Goal: Transaction & Acquisition: Purchase product/service

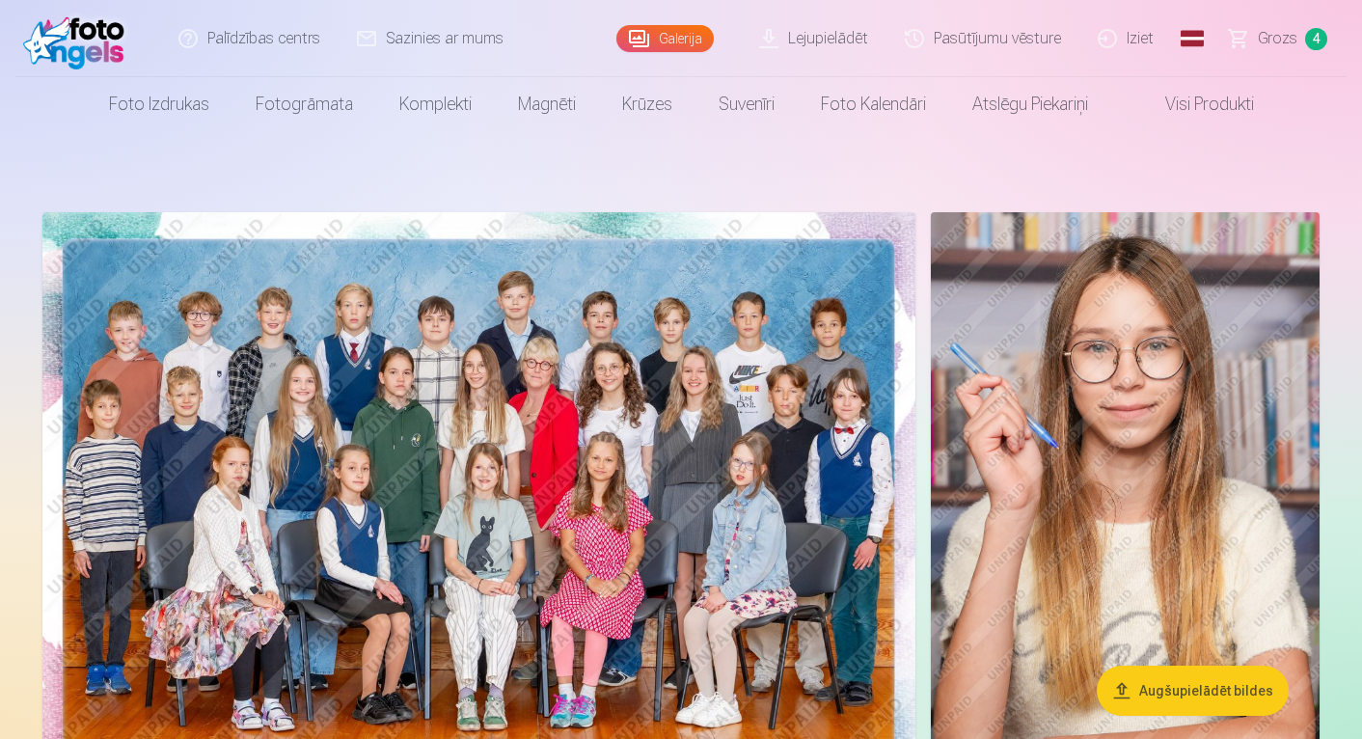
click at [1277, 38] on span "Grozs" at bounding box center [1278, 38] width 40 height 23
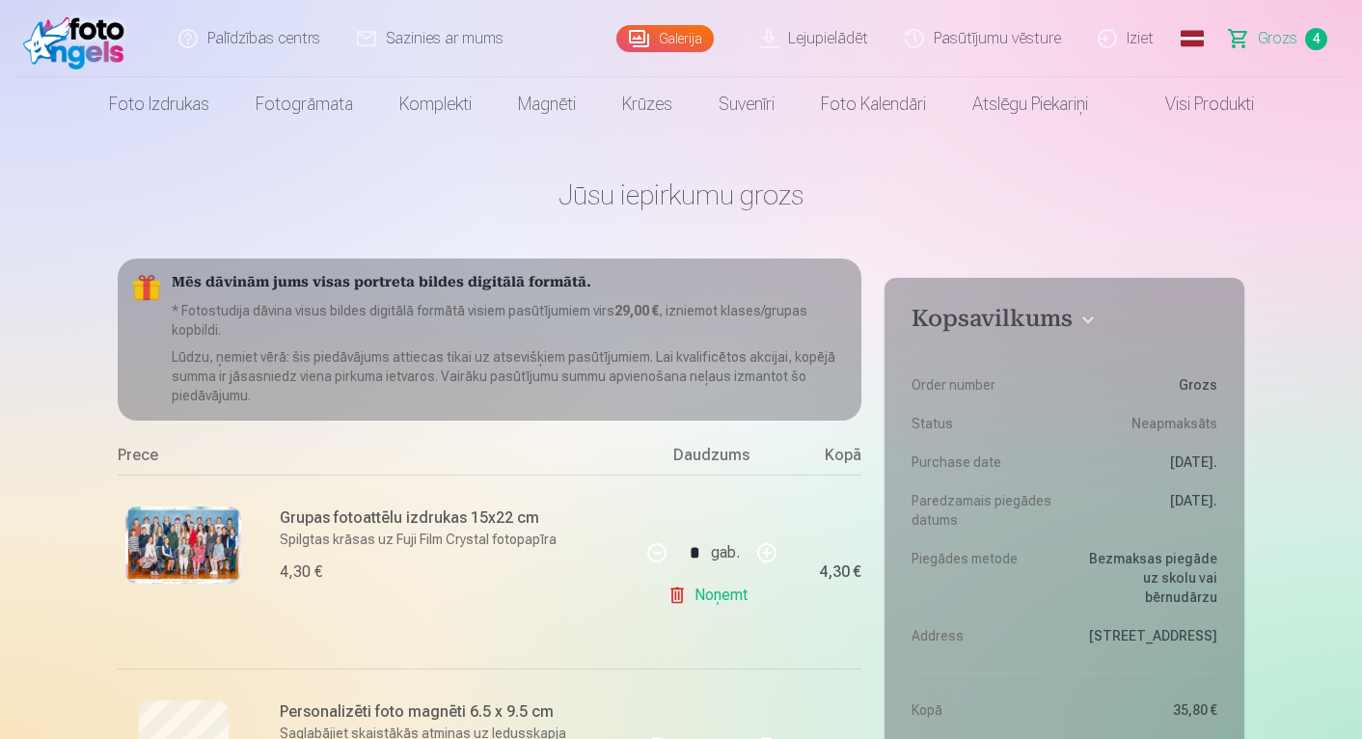
click at [677, 39] on link "Galerija" at bounding box center [665, 38] width 97 height 27
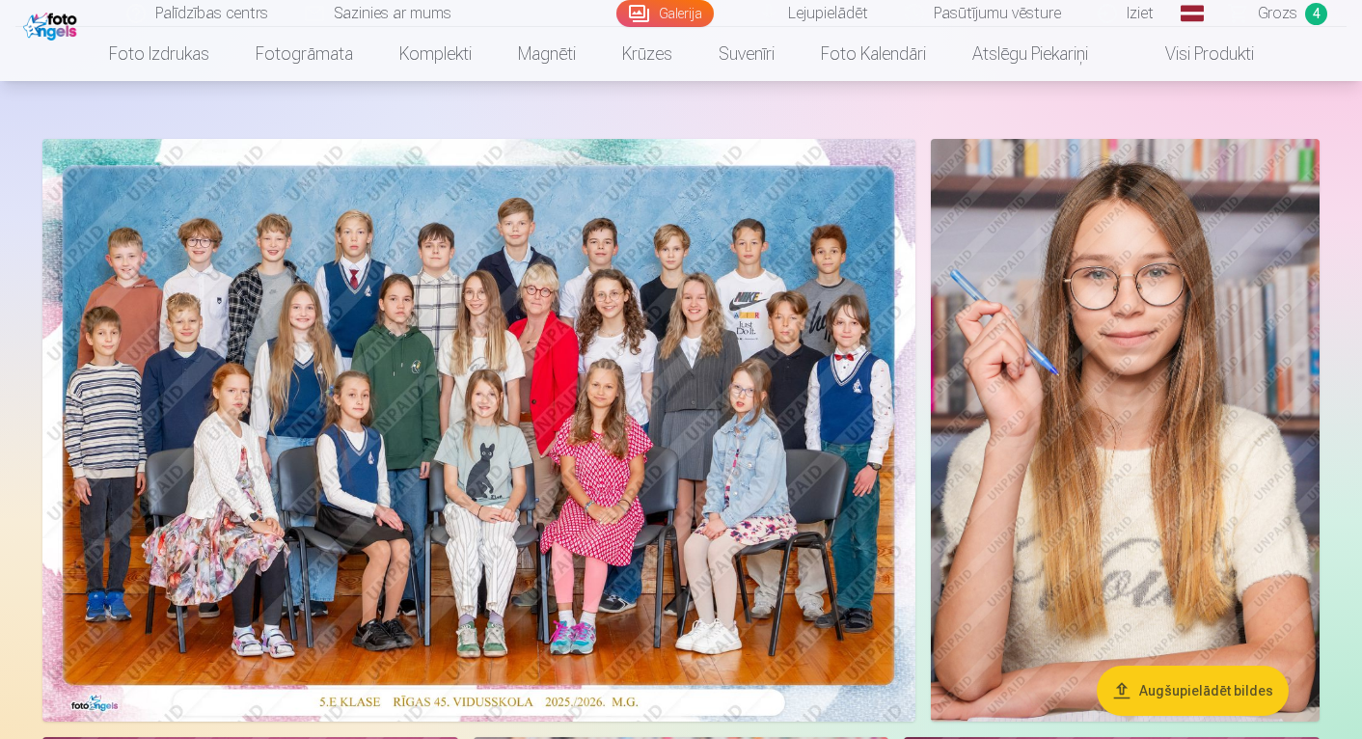
scroll to position [79, 0]
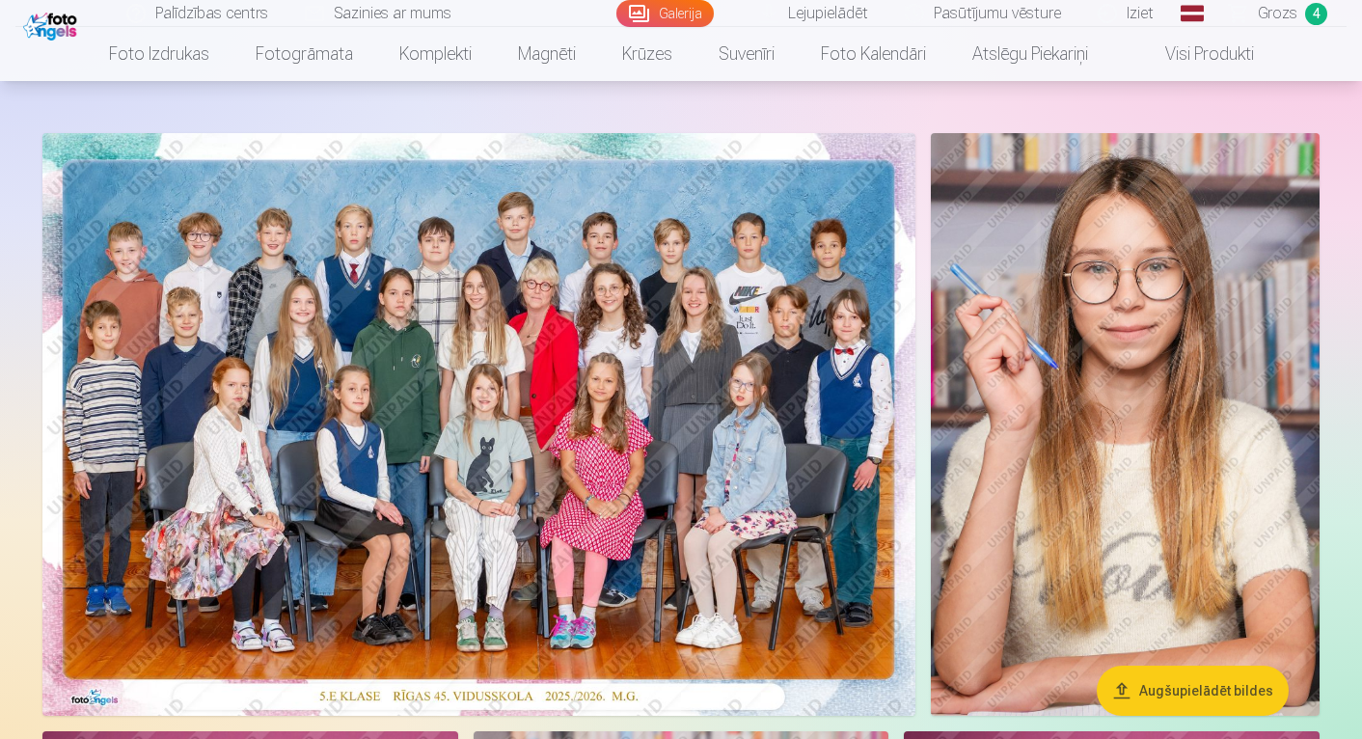
click at [519, 368] on img at bounding box center [478, 424] width 873 height 583
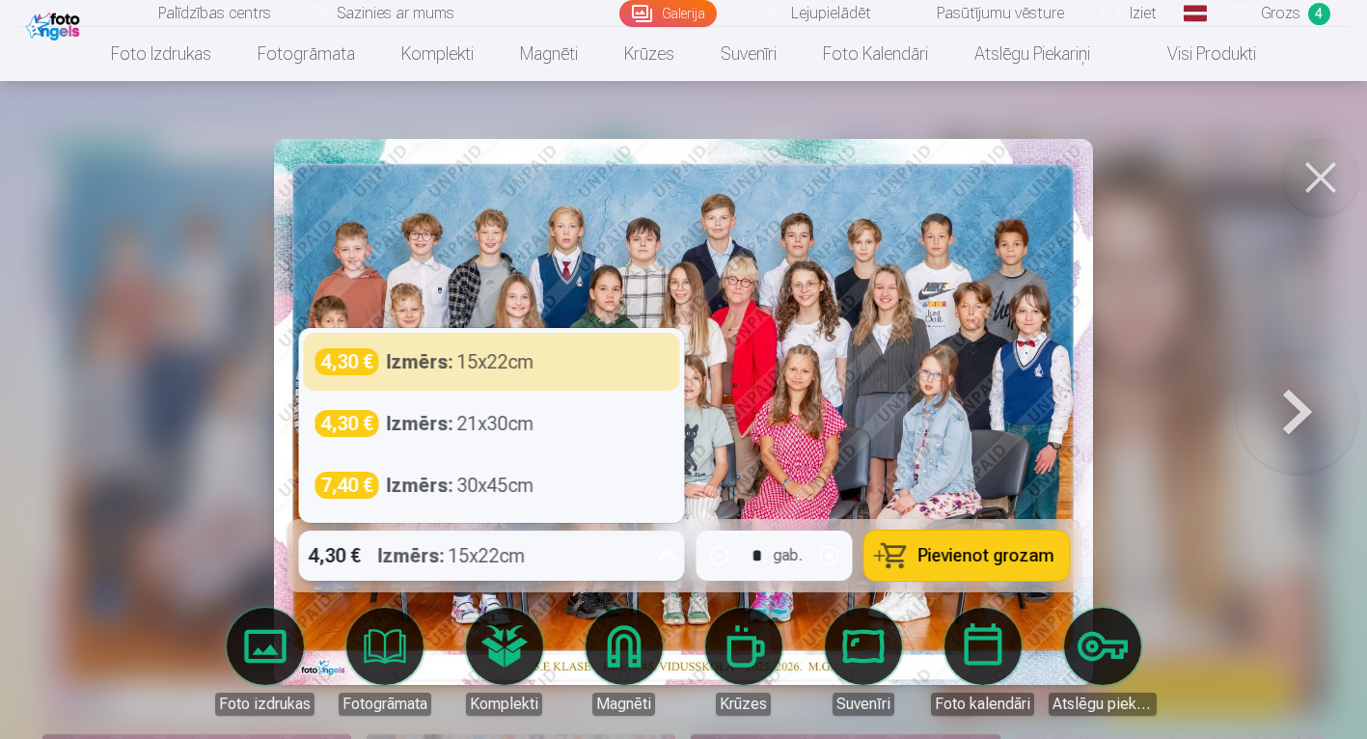
click at [665, 557] on icon at bounding box center [667, 555] width 18 height 11
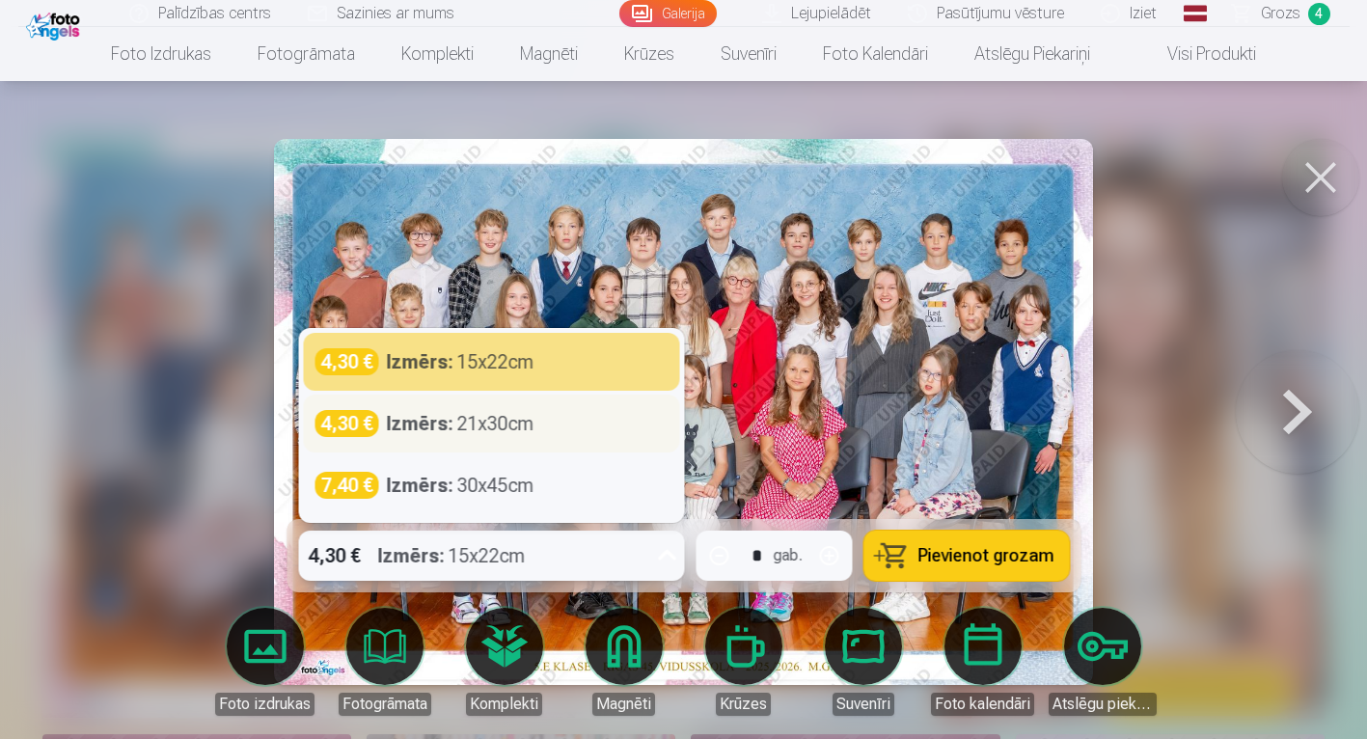
click at [488, 427] on div "Izmērs : 21x30cm" at bounding box center [460, 423] width 148 height 27
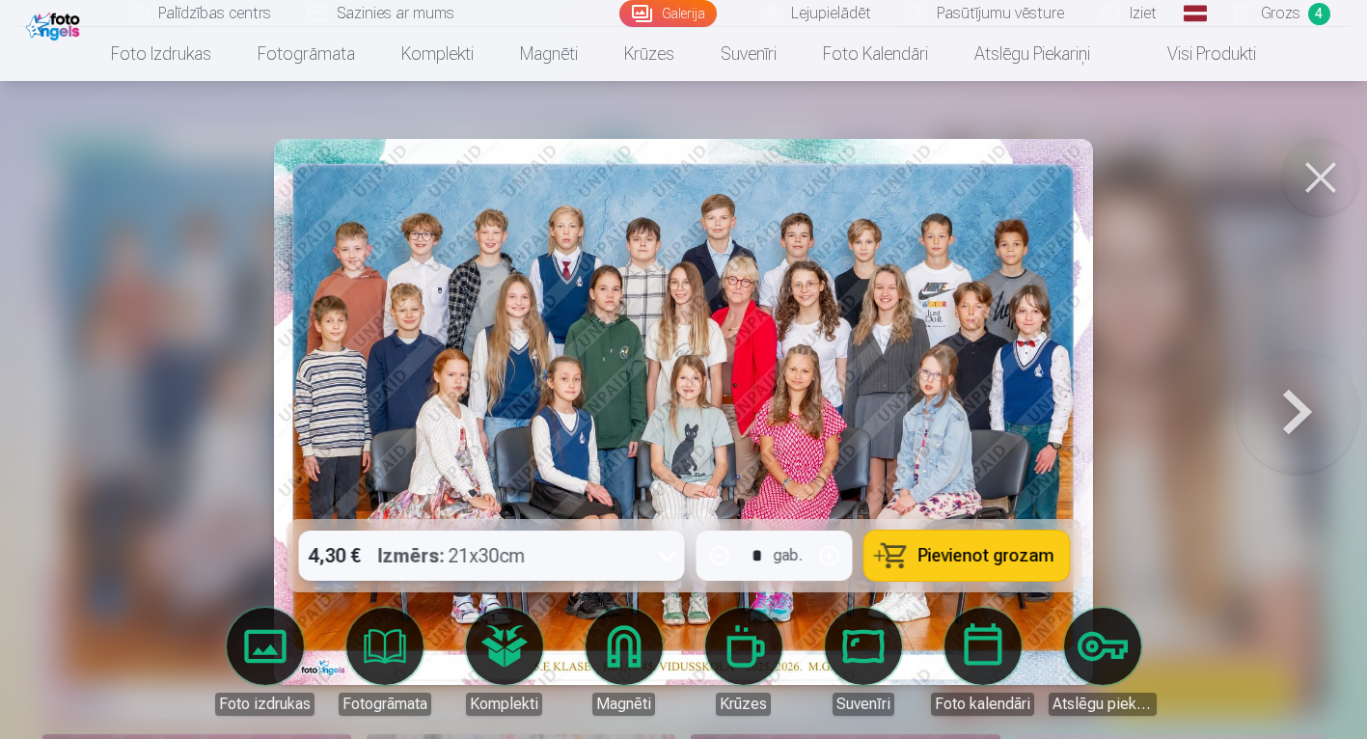
click at [946, 552] on span "Pievienot grozam" at bounding box center [986, 555] width 136 height 17
click at [1326, 175] on button at bounding box center [1320, 177] width 77 height 77
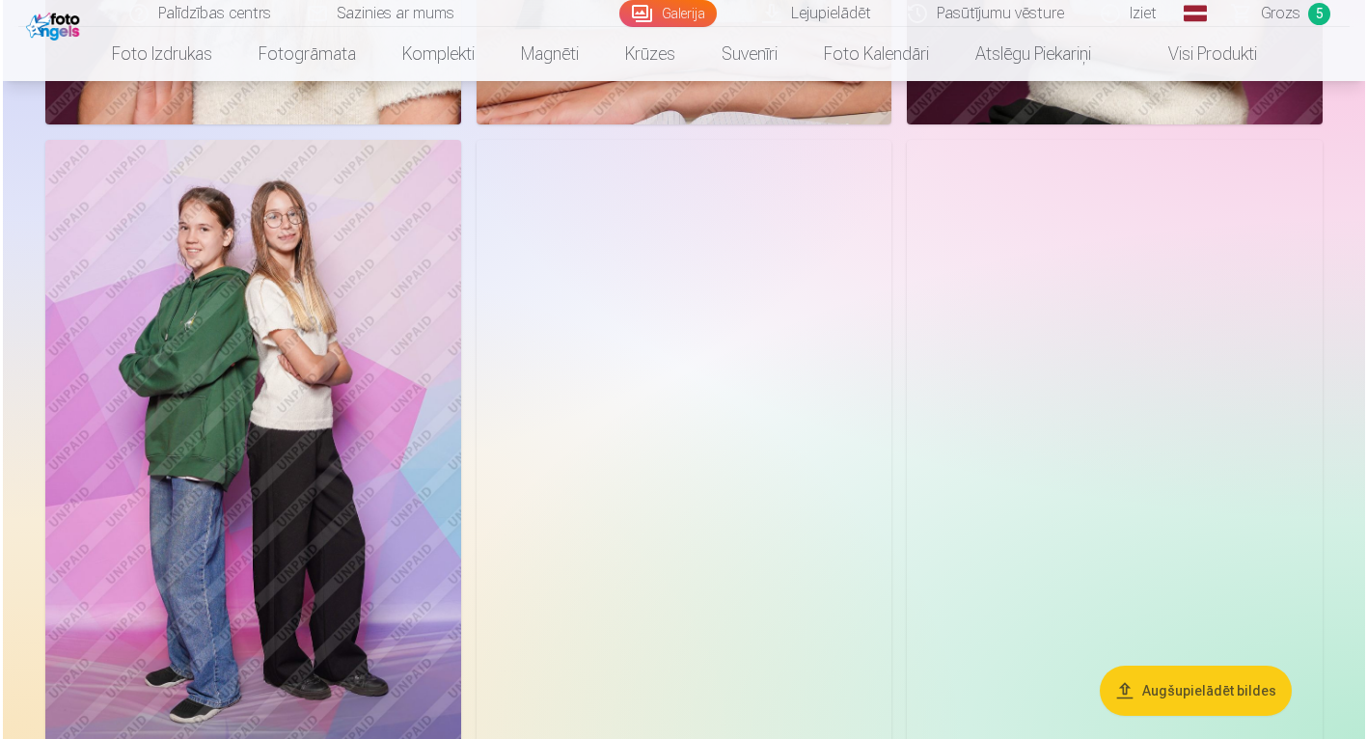
scroll to position [1353, 0]
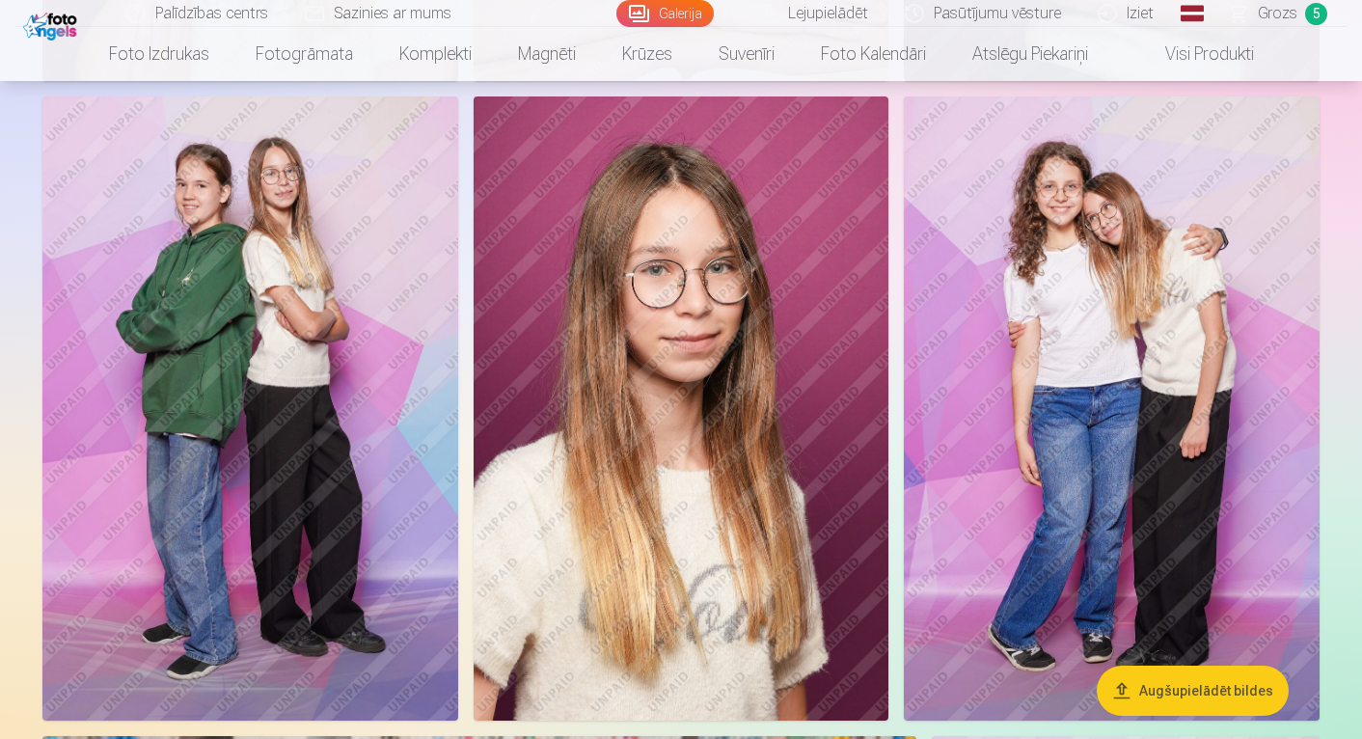
click at [1158, 336] on img at bounding box center [1112, 407] width 416 height 623
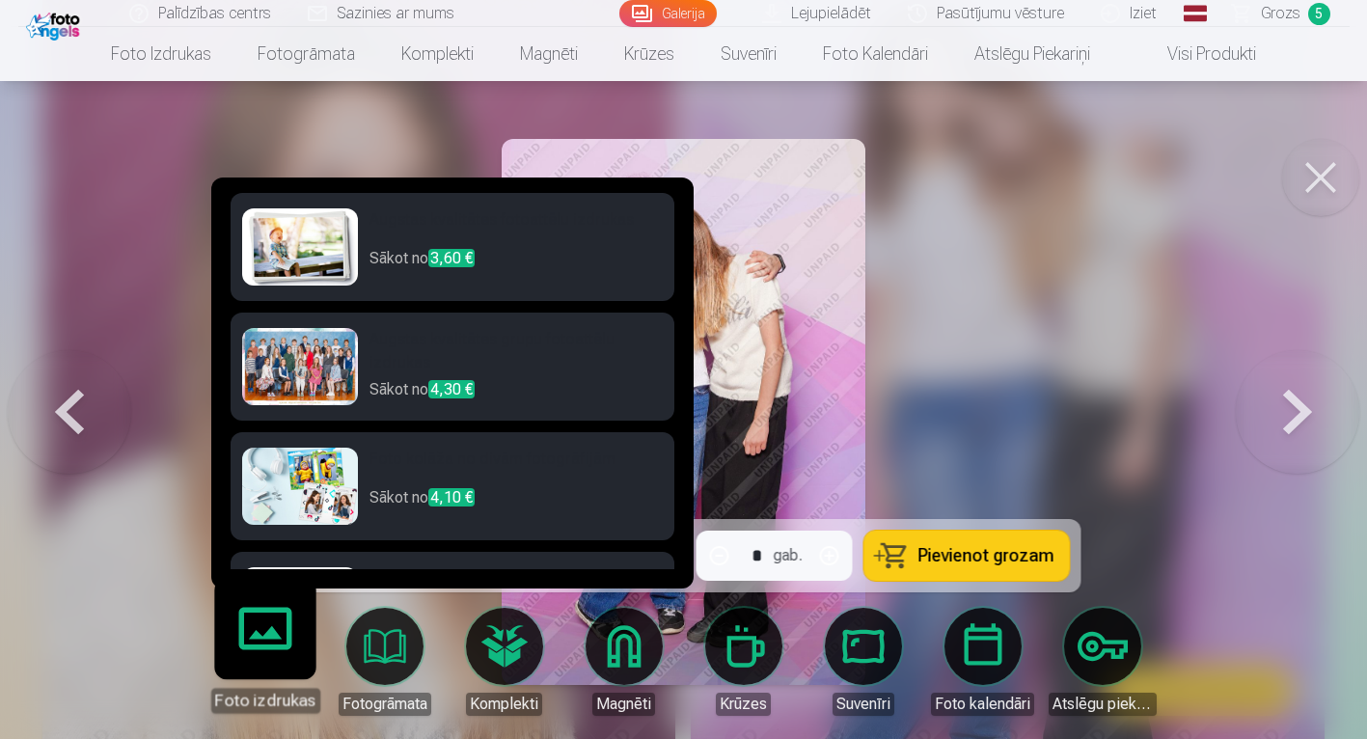
click at [508, 221] on h6 "Augstas kvalitātes fotoattēlu izdrukas" at bounding box center [516, 227] width 293 height 39
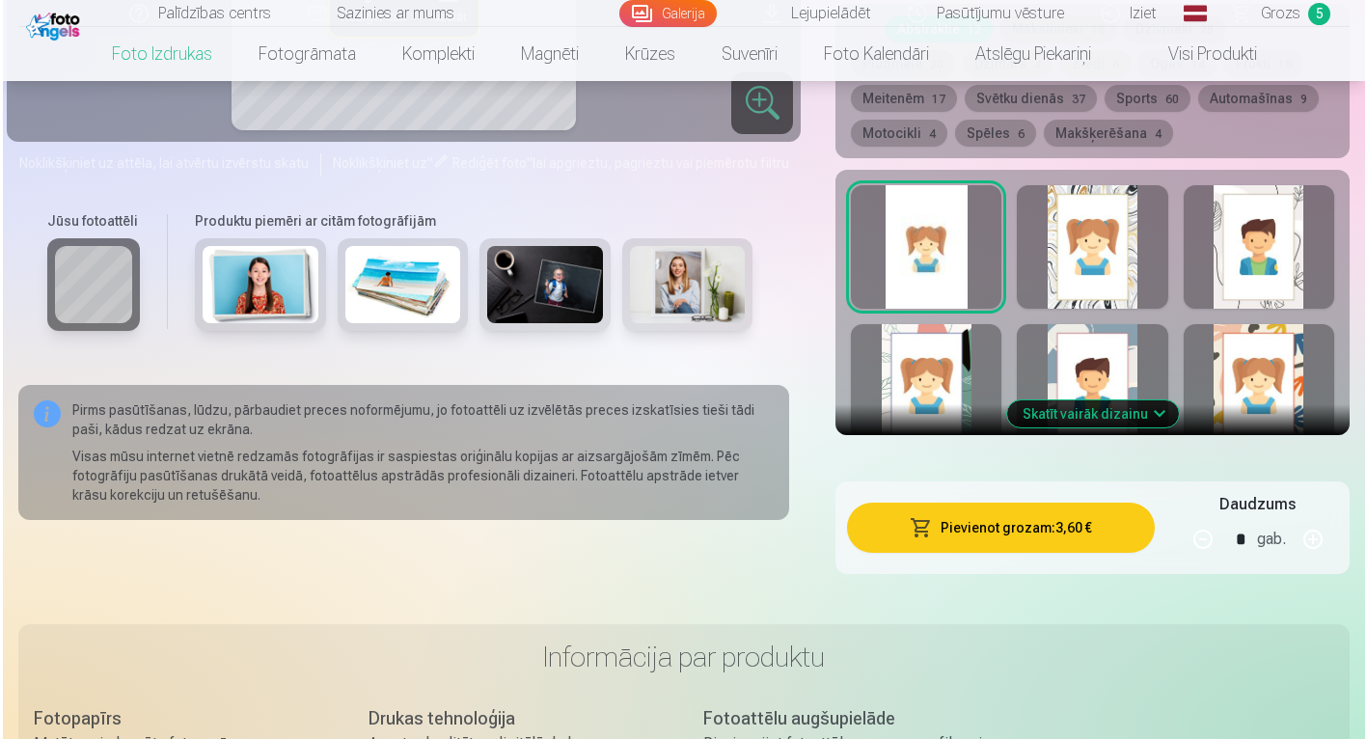
scroll to position [1138, 0]
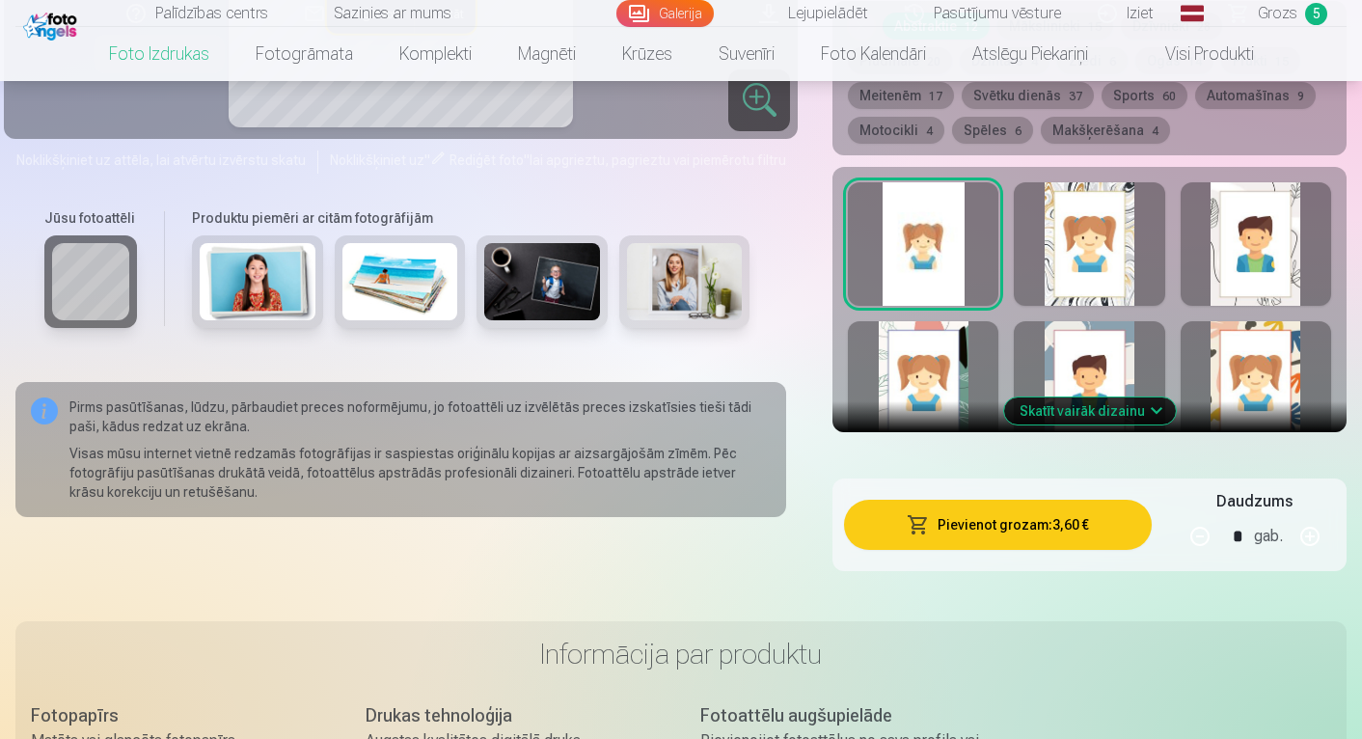
click at [981, 542] on button "Pievienot grozam : 3,60 €" at bounding box center [998, 525] width 308 height 50
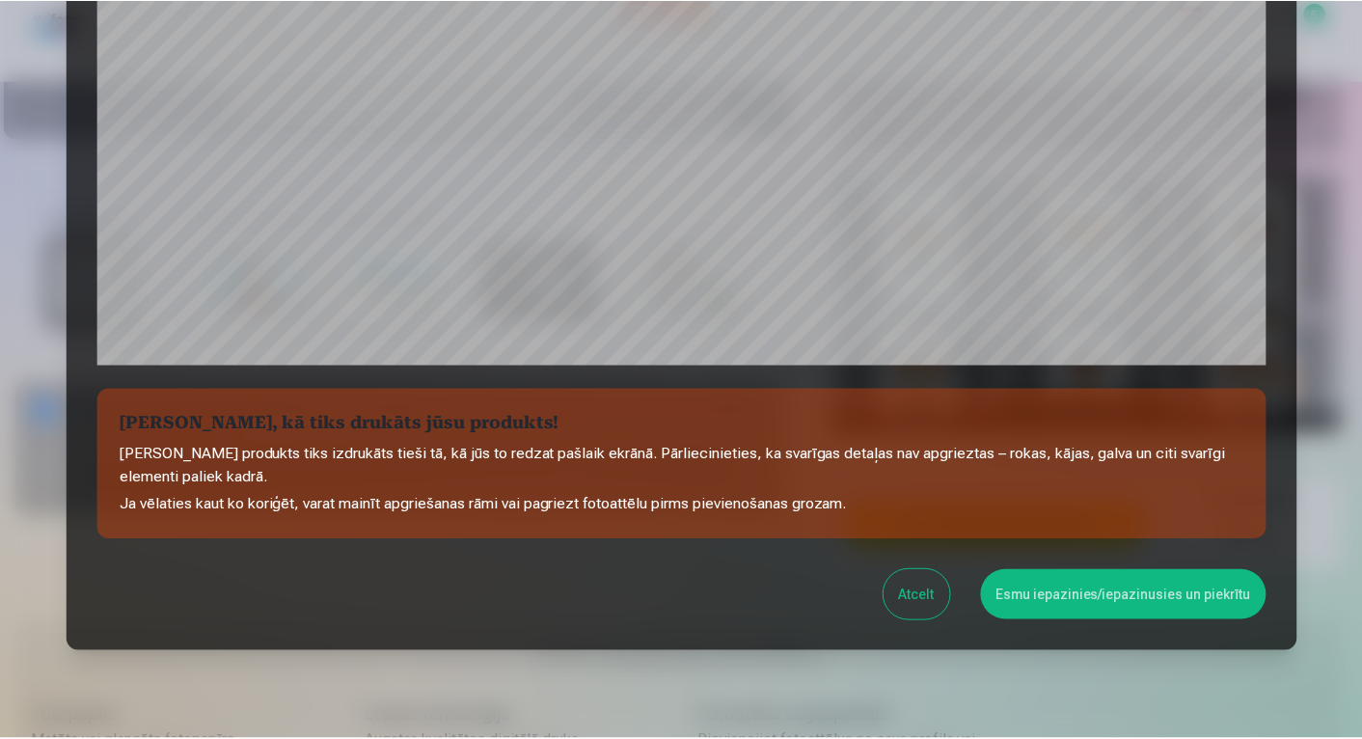
scroll to position [650, 0]
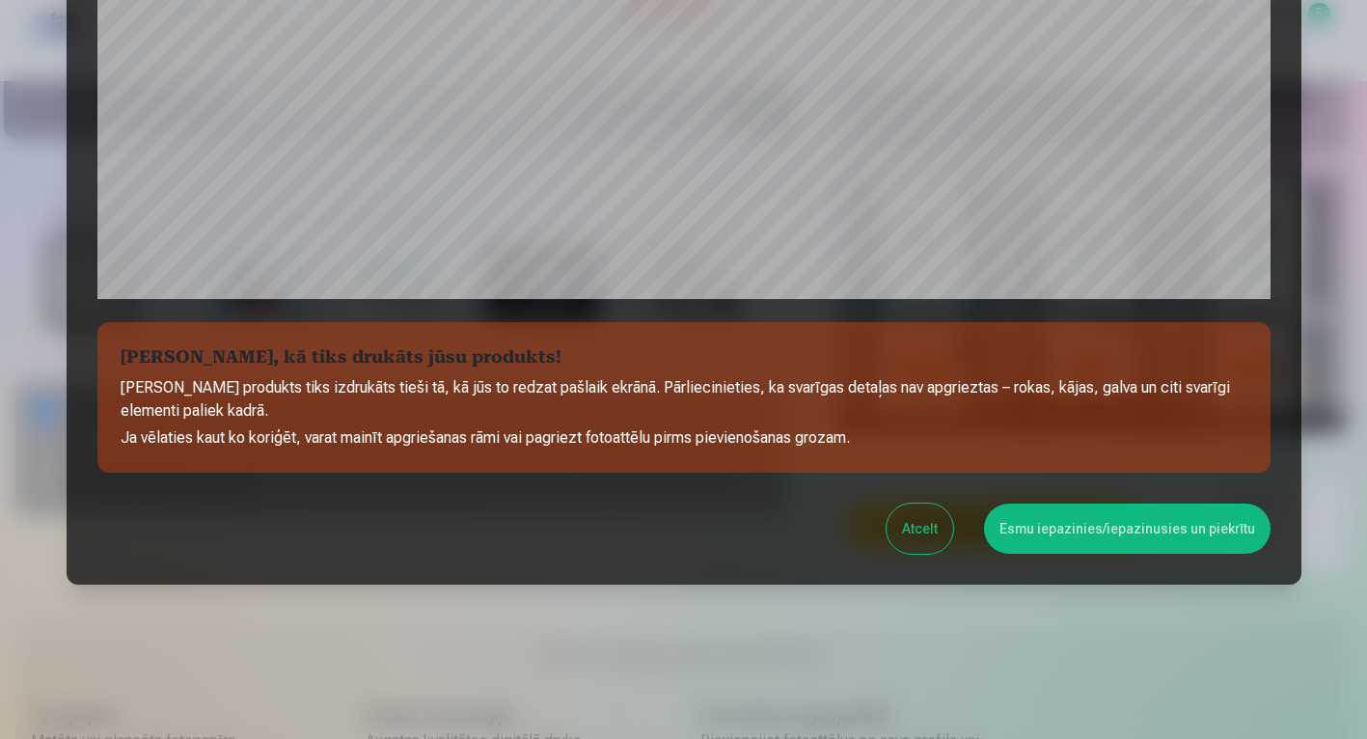
click at [1132, 541] on button "Esmu iepazinies/iepazinusies un piekrītu" at bounding box center [1127, 529] width 287 height 50
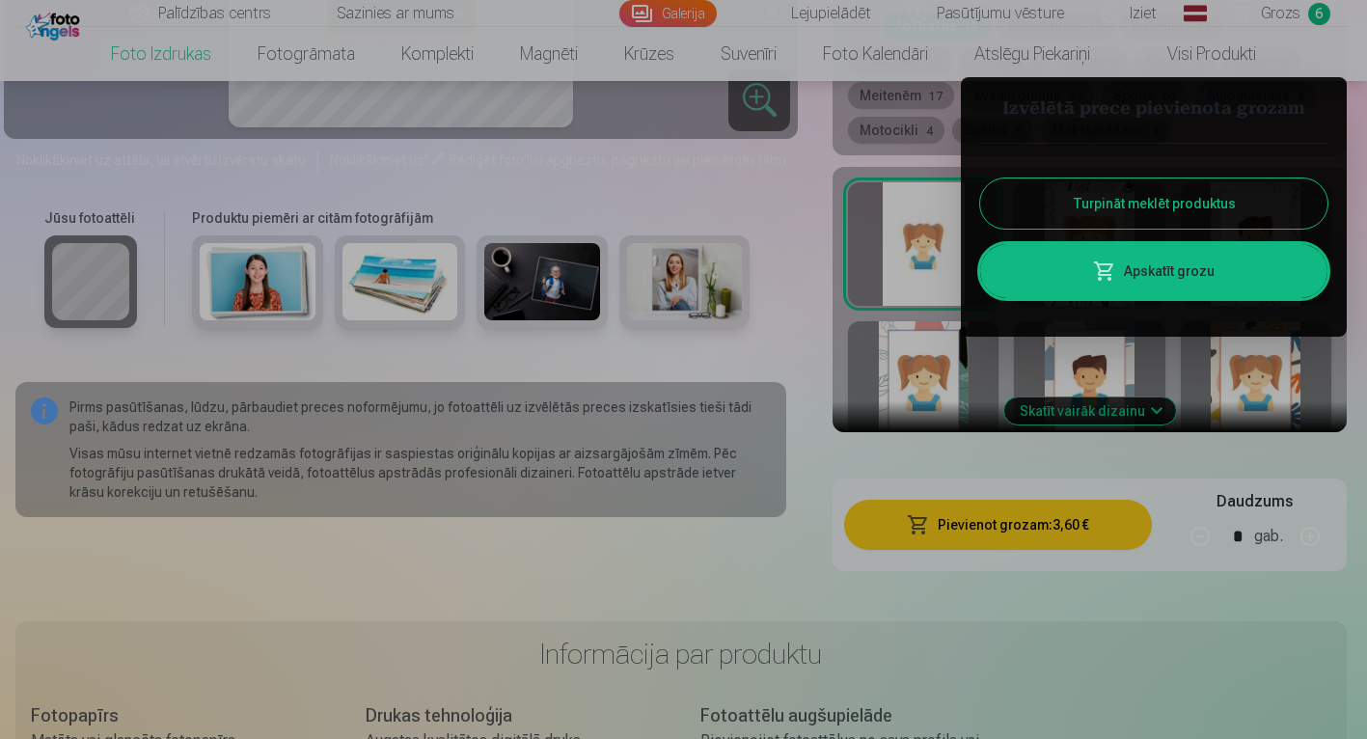
click at [1149, 197] on button "Turpināt meklēt produktus" at bounding box center [1153, 204] width 347 height 50
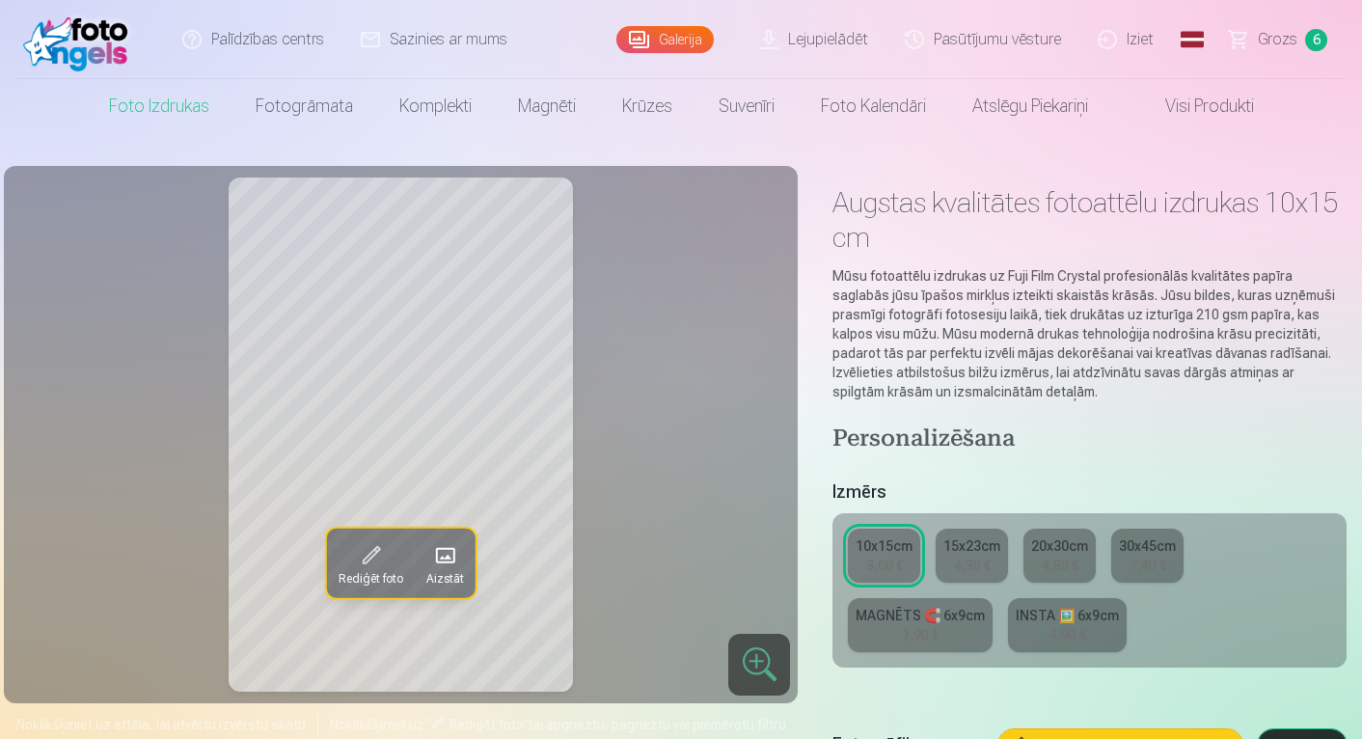
scroll to position [0, 0]
click at [1274, 36] on span "Grozs" at bounding box center [1278, 38] width 40 height 23
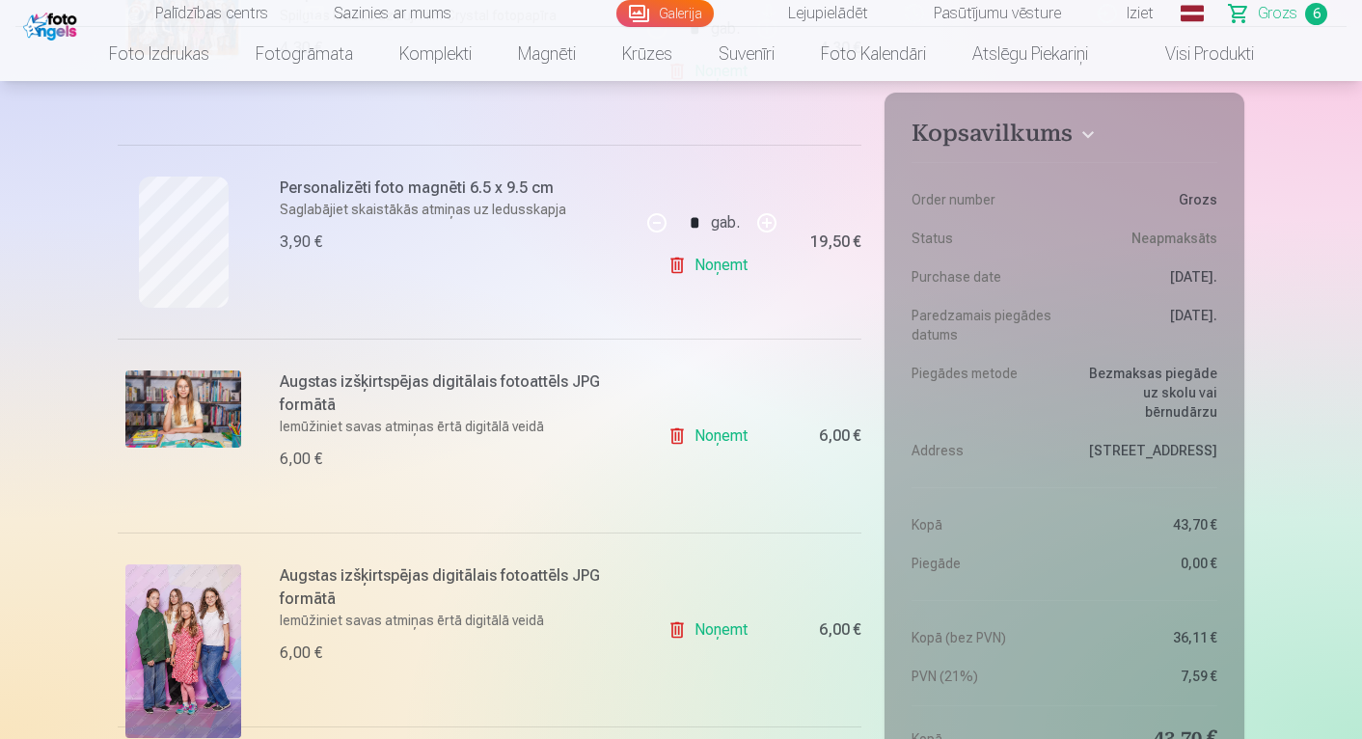
scroll to position [530, 0]
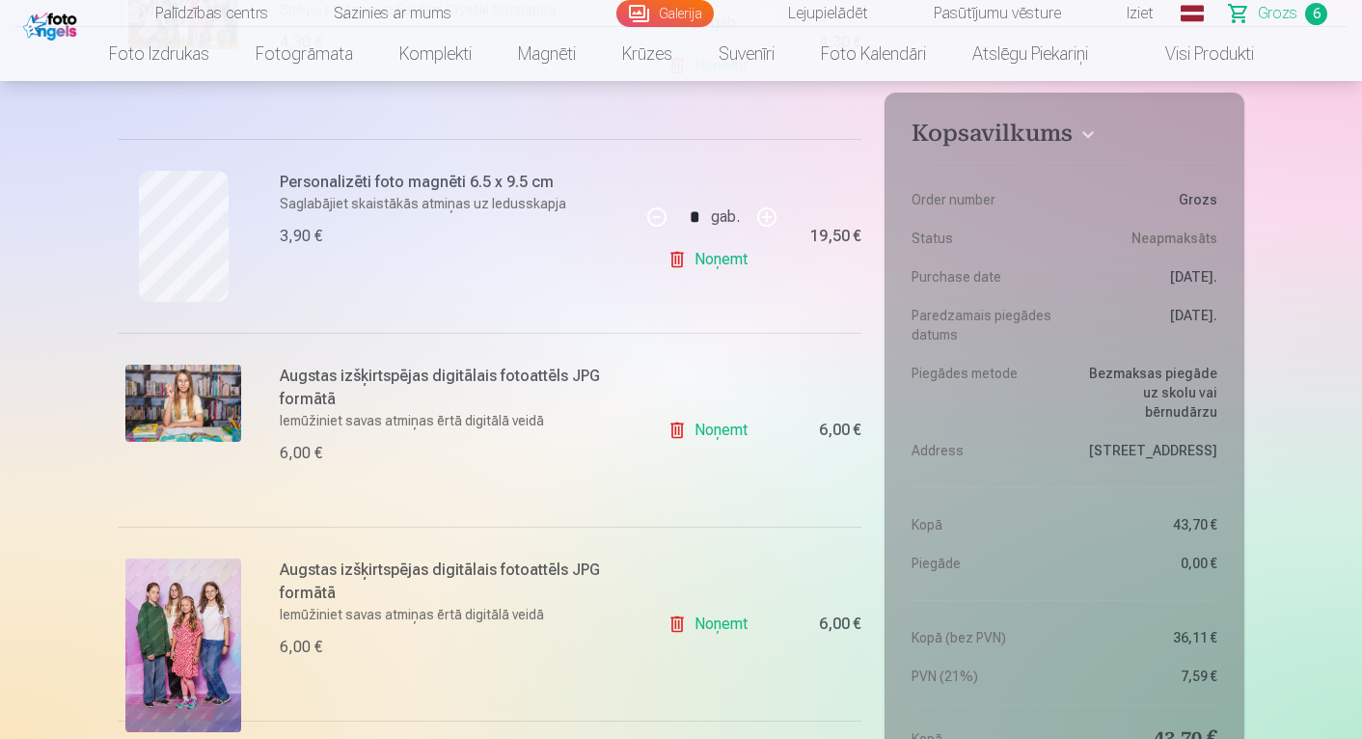
click at [725, 626] on link "Noņemt" at bounding box center [712, 624] width 88 height 39
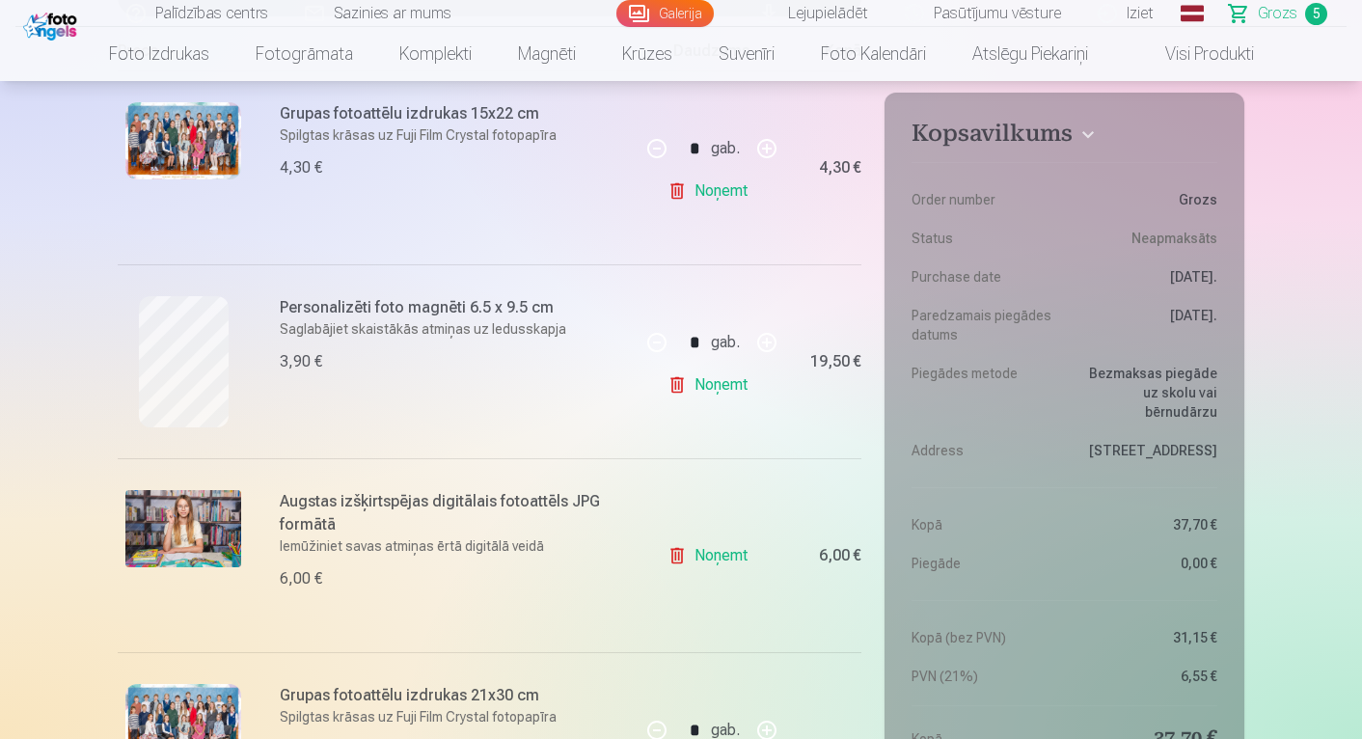
scroll to position [409, 0]
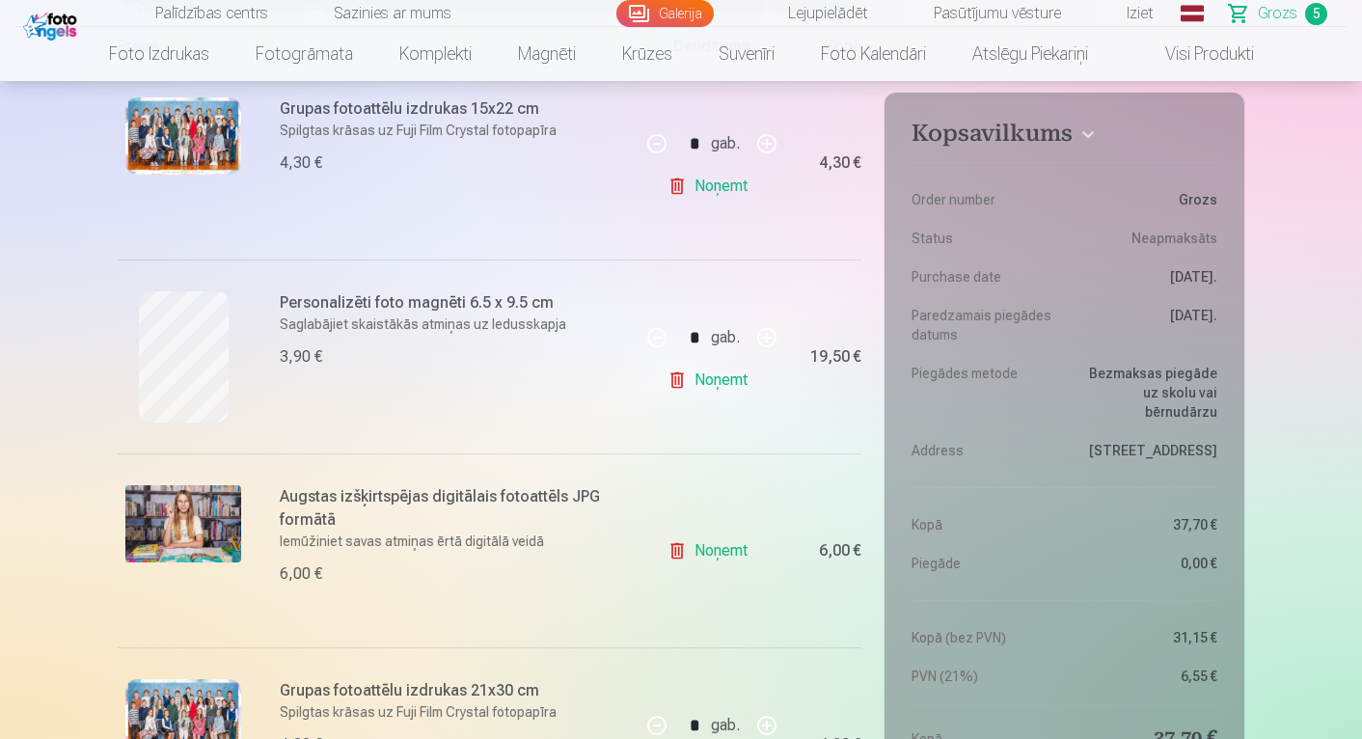
click at [714, 549] on link "Noņemt" at bounding box center [712, 551] width 88 height 39
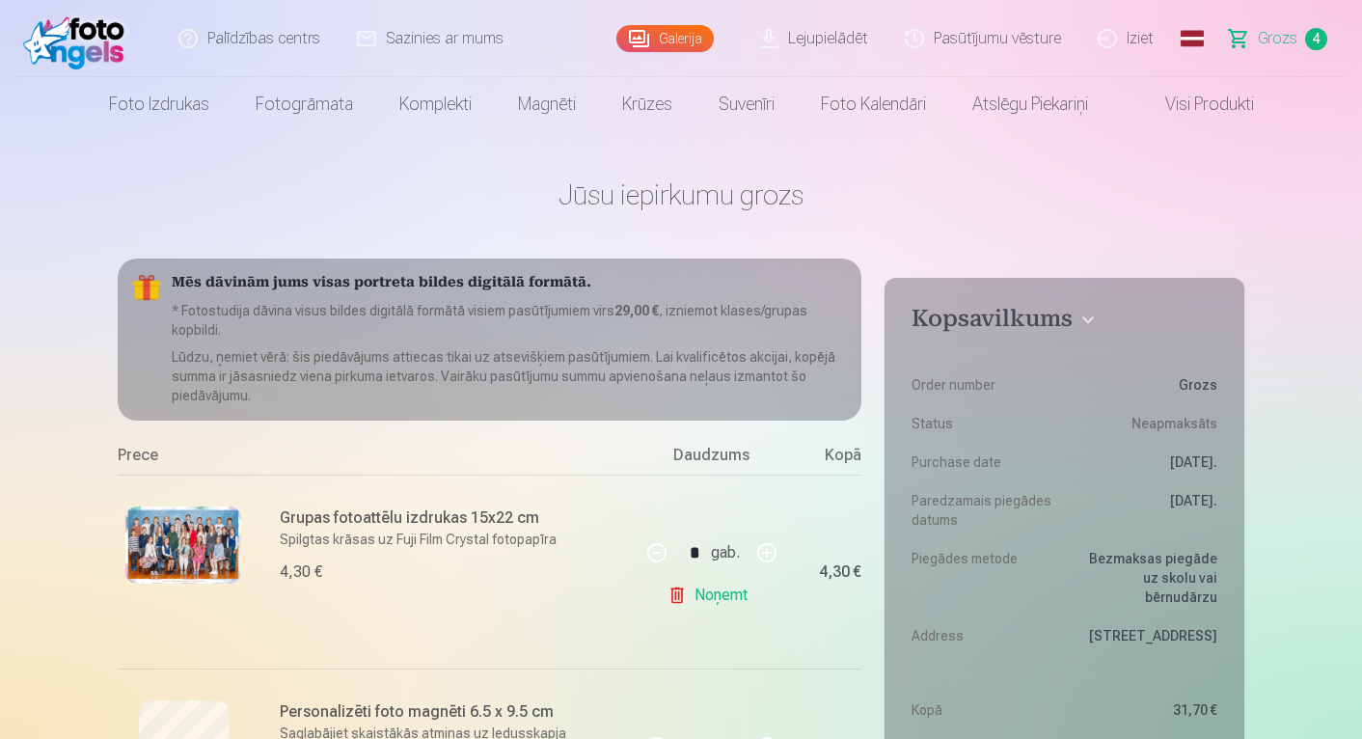
scroll to position [0, 0]
drag, startPoint x: 503, startPoint y: 311, endPoint x: 719, endPoint y: 302, distance: 216.3
click at [719, 302] on p "* Fotostudija dāvina visus bildes digitālā formātā visiem pasūtījumiem virs 29,…" at bounding box center [509, 320] width 674 height 39
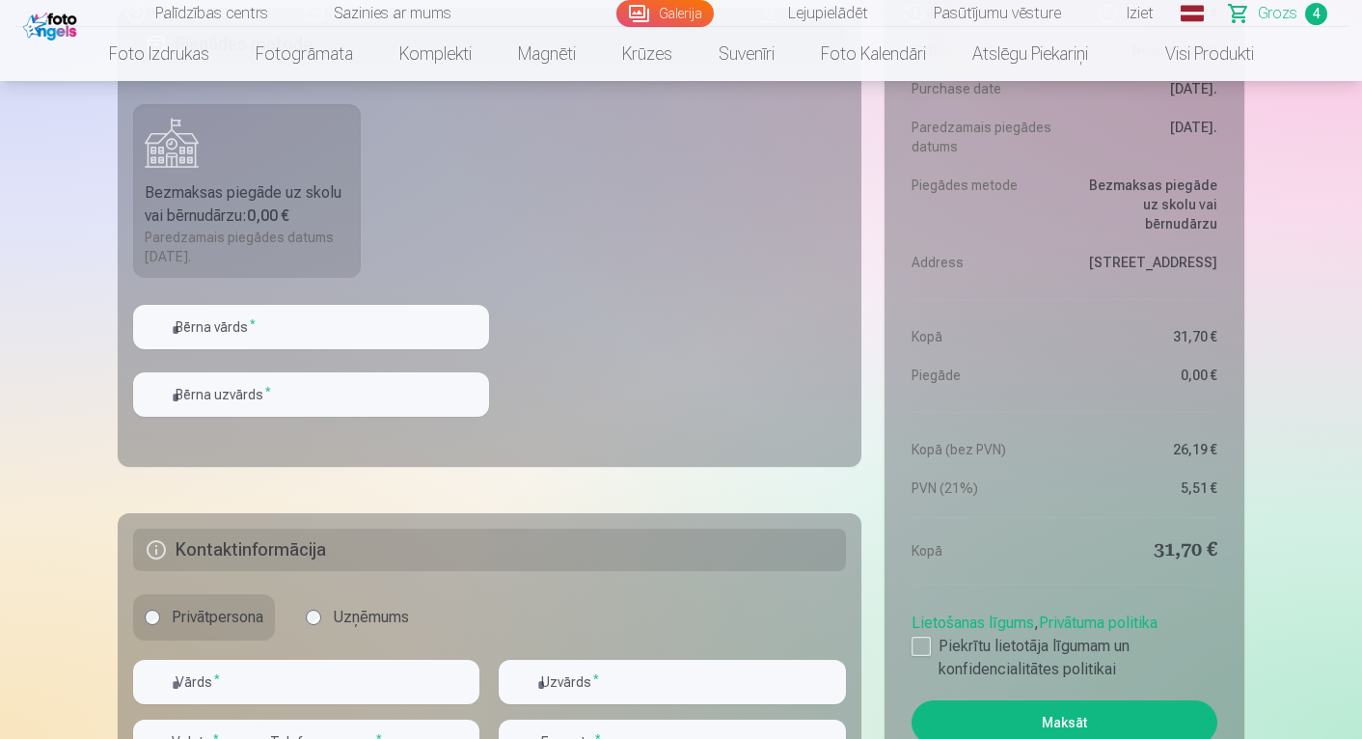
scroll to position [1298, 0]
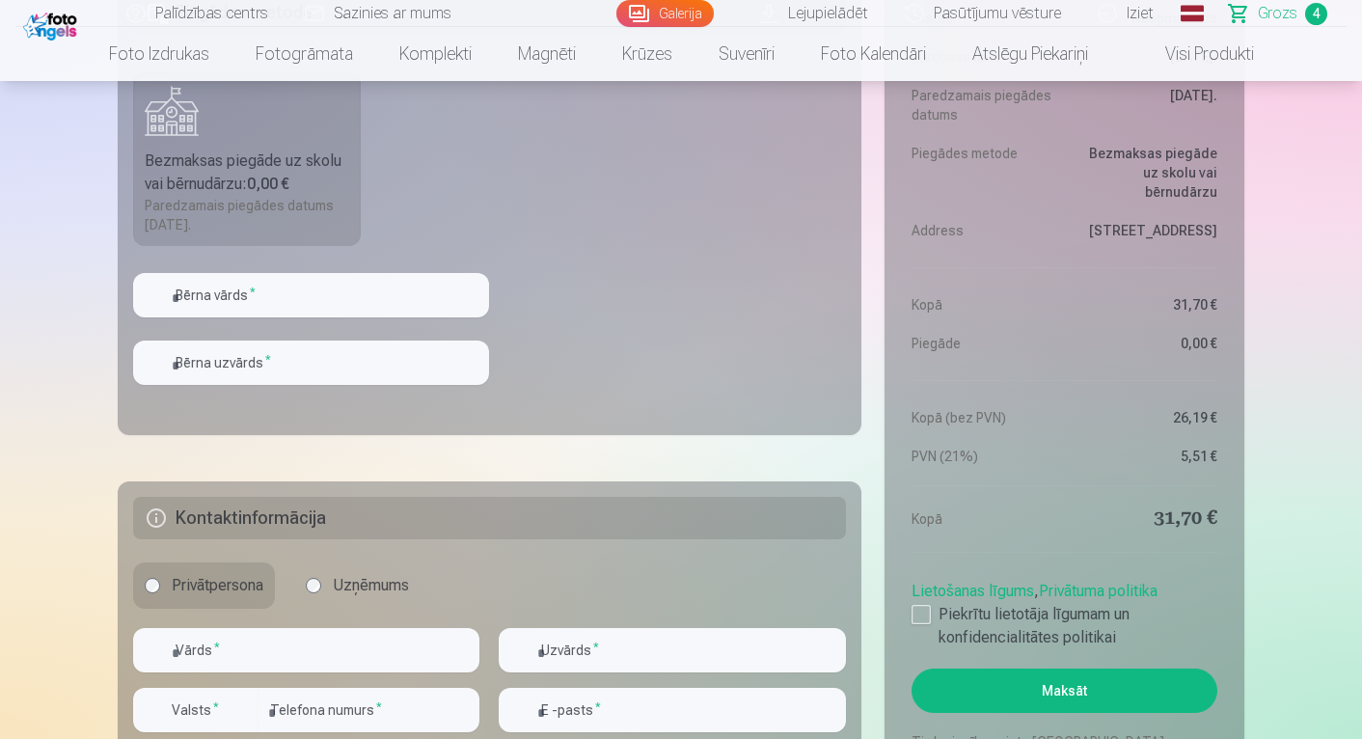
click at [1008, 9] on link "Pasūtījumu vēsture" at bounding box center [984, 13] width 193 height 27
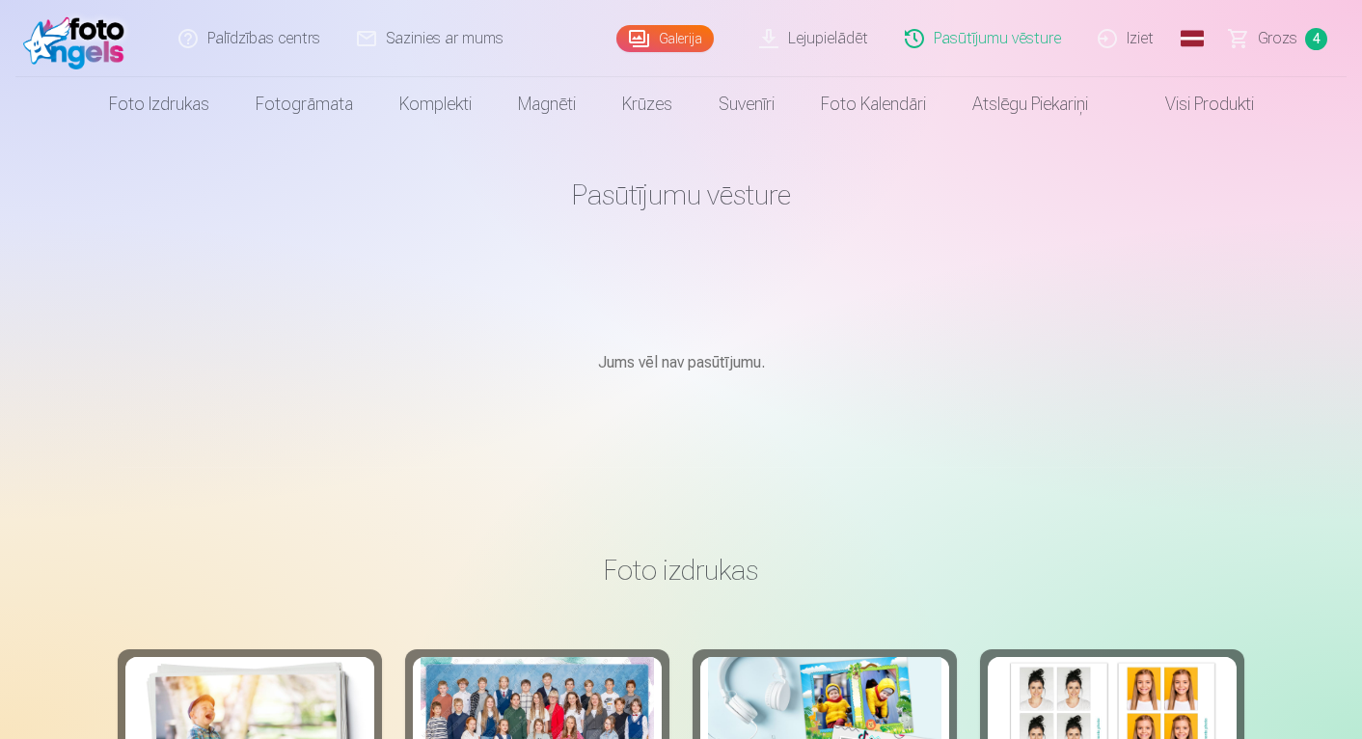
click at [1279, 41] on span "Grozs" at bounding box center [1278, 38] width 40 height 23
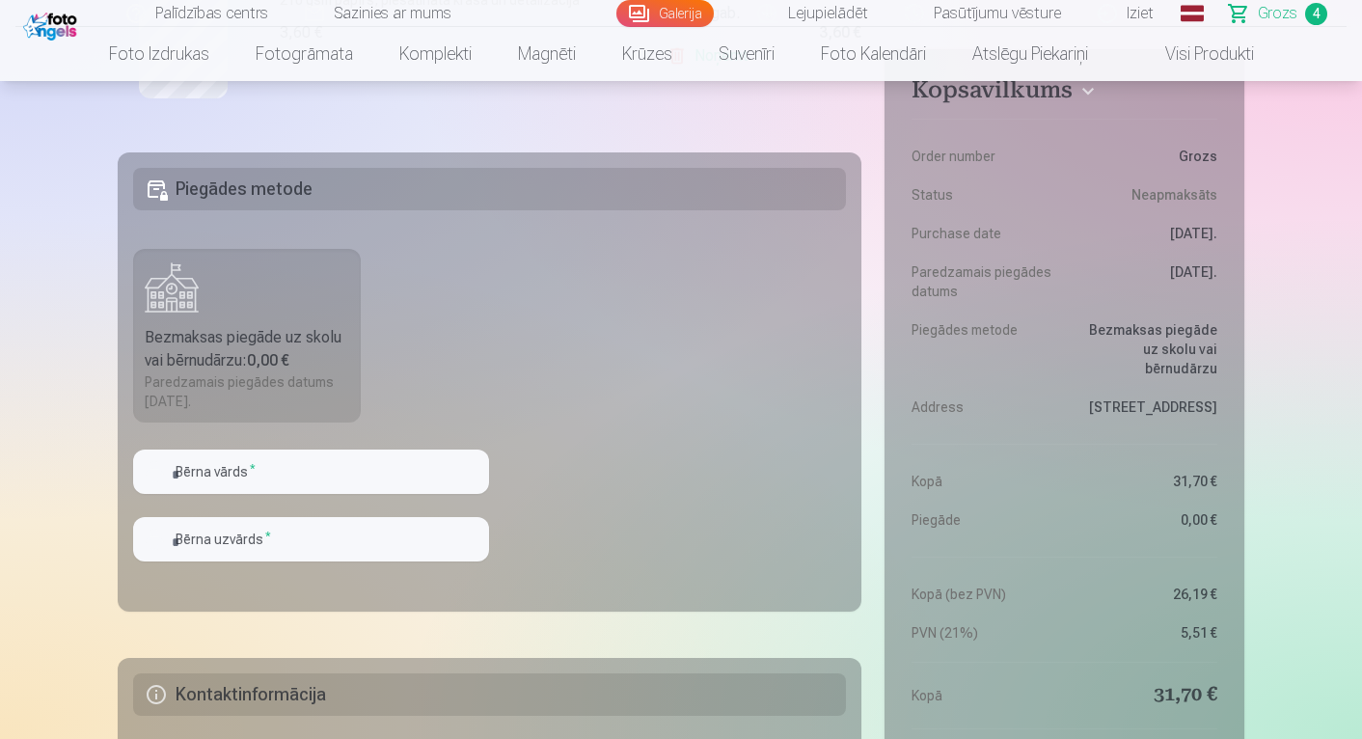
scroll to position [1130, 0]
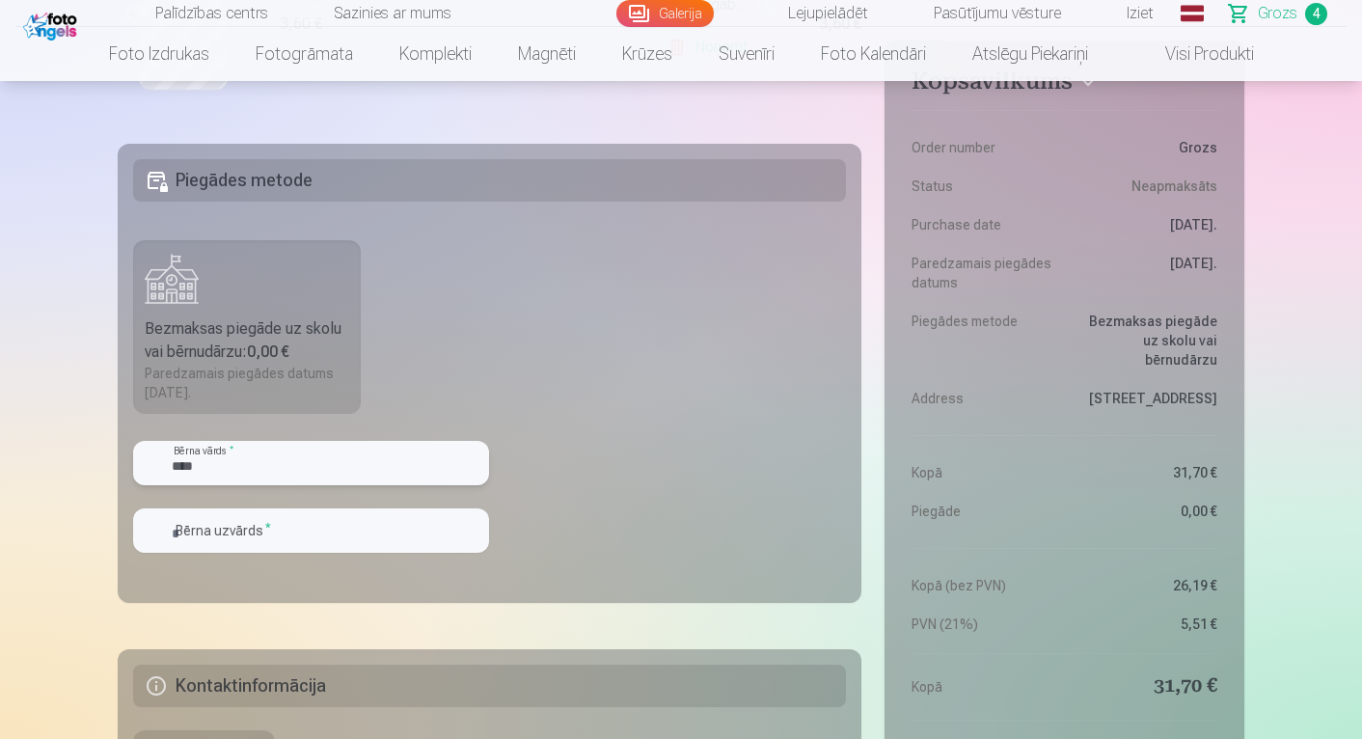
type input "****"
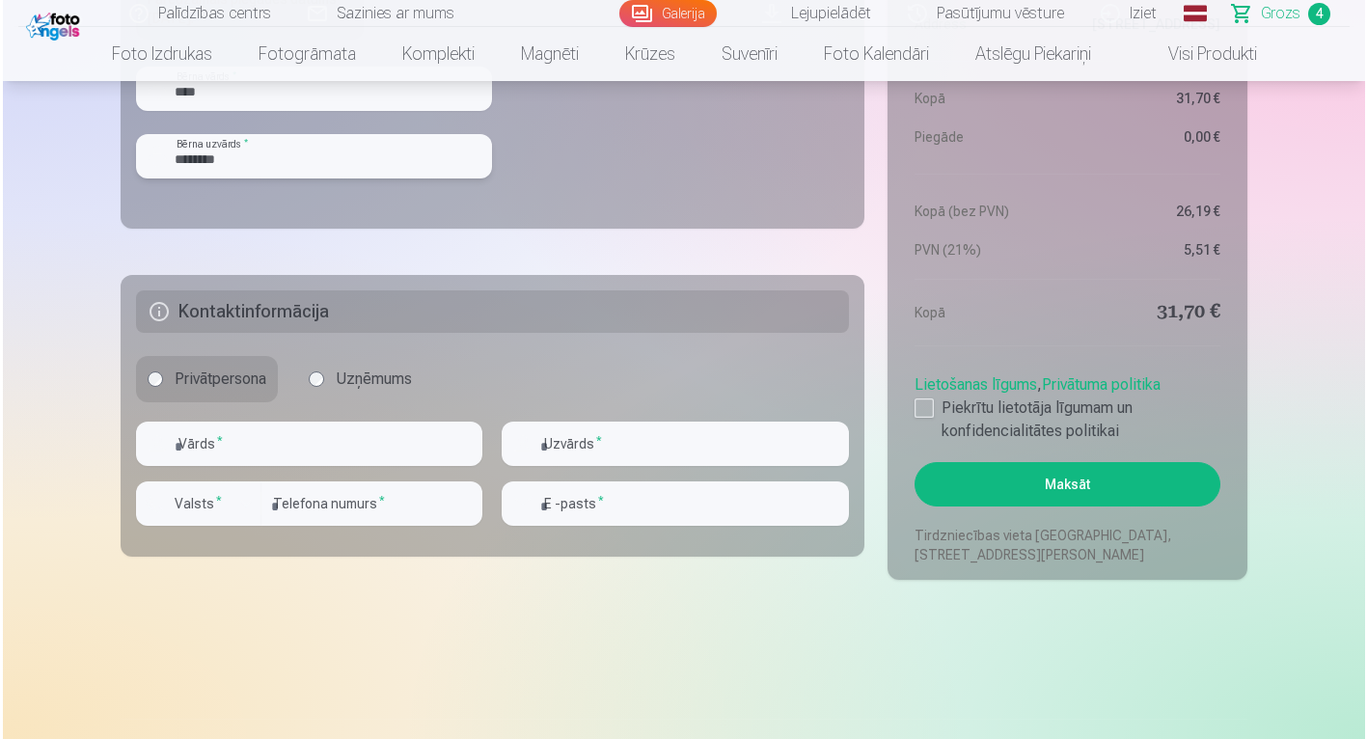
scroll to position [1515, 0]
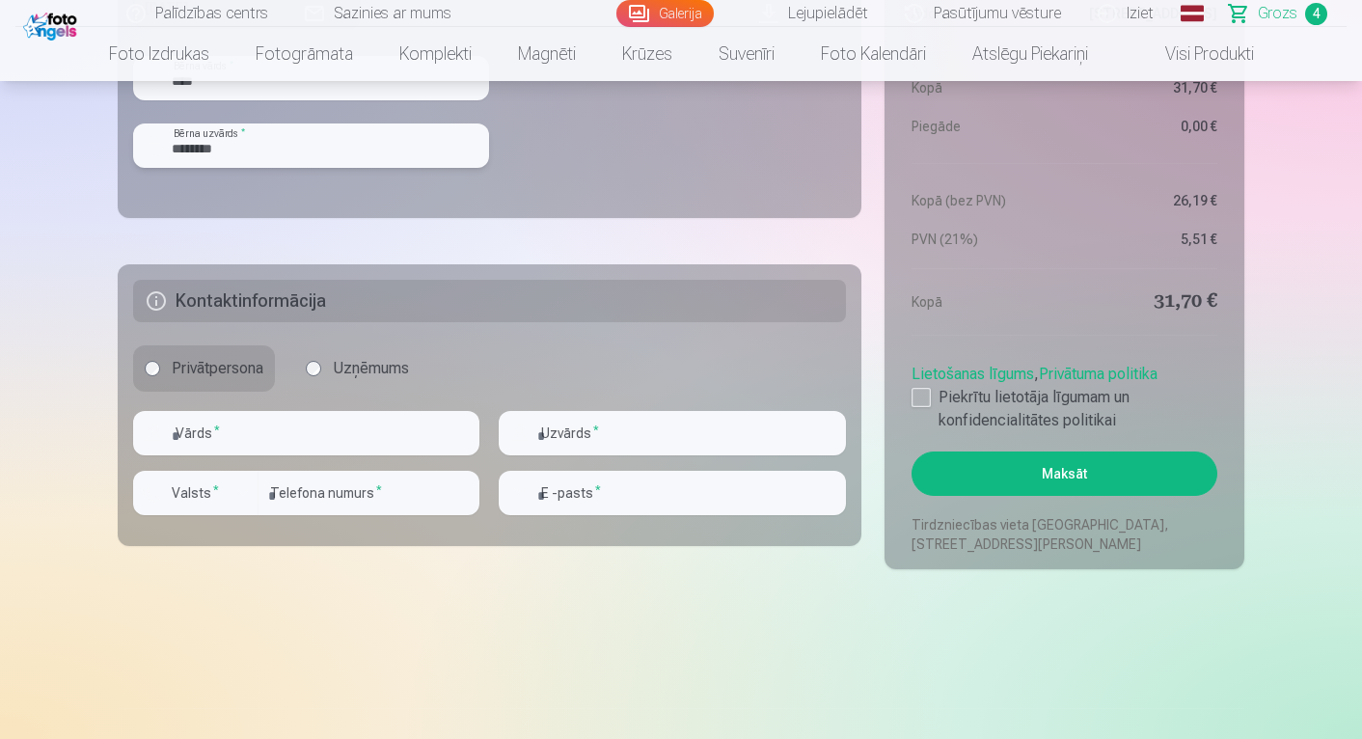
type input "********"
click at [454, 447] on input "text" at bounding box center [306, 433] width 346 height 44
click at [454, 435] on input "text" at bounding box center [306, 433] width 346 height 44
type input "****"
type input "********"
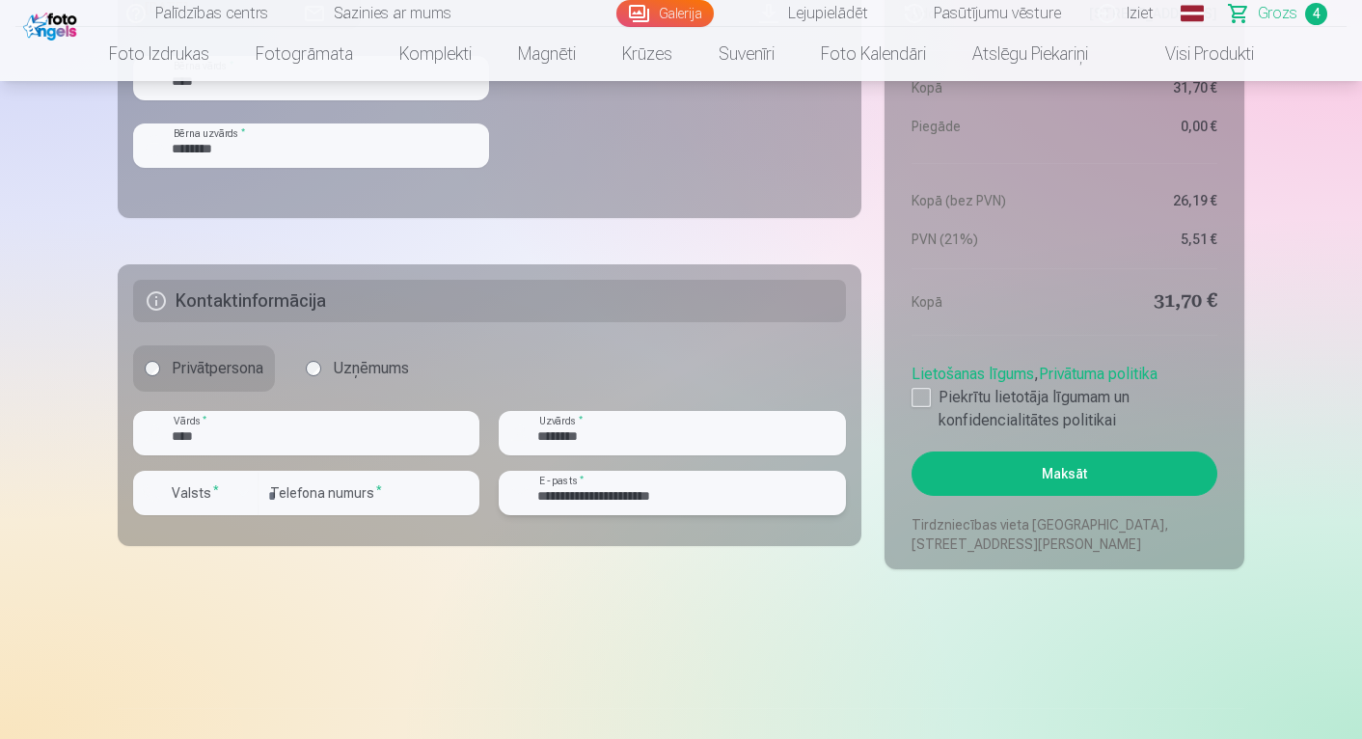
type input "**********"
click at [220, 496] on label "Valsts *" at bounding box center [195, 492] width 63 height 19
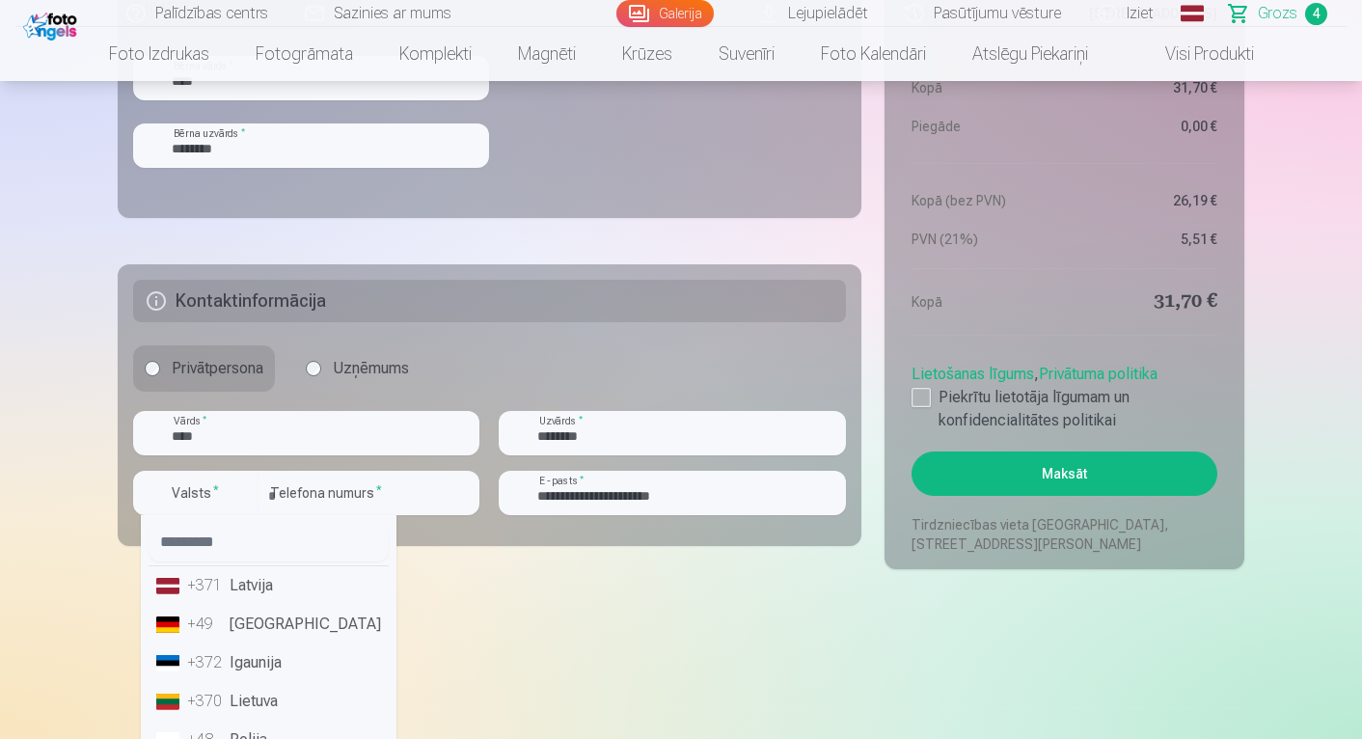
click at [223, 582] on div "+371" at bounding box center [206, 585] width 39 height 23
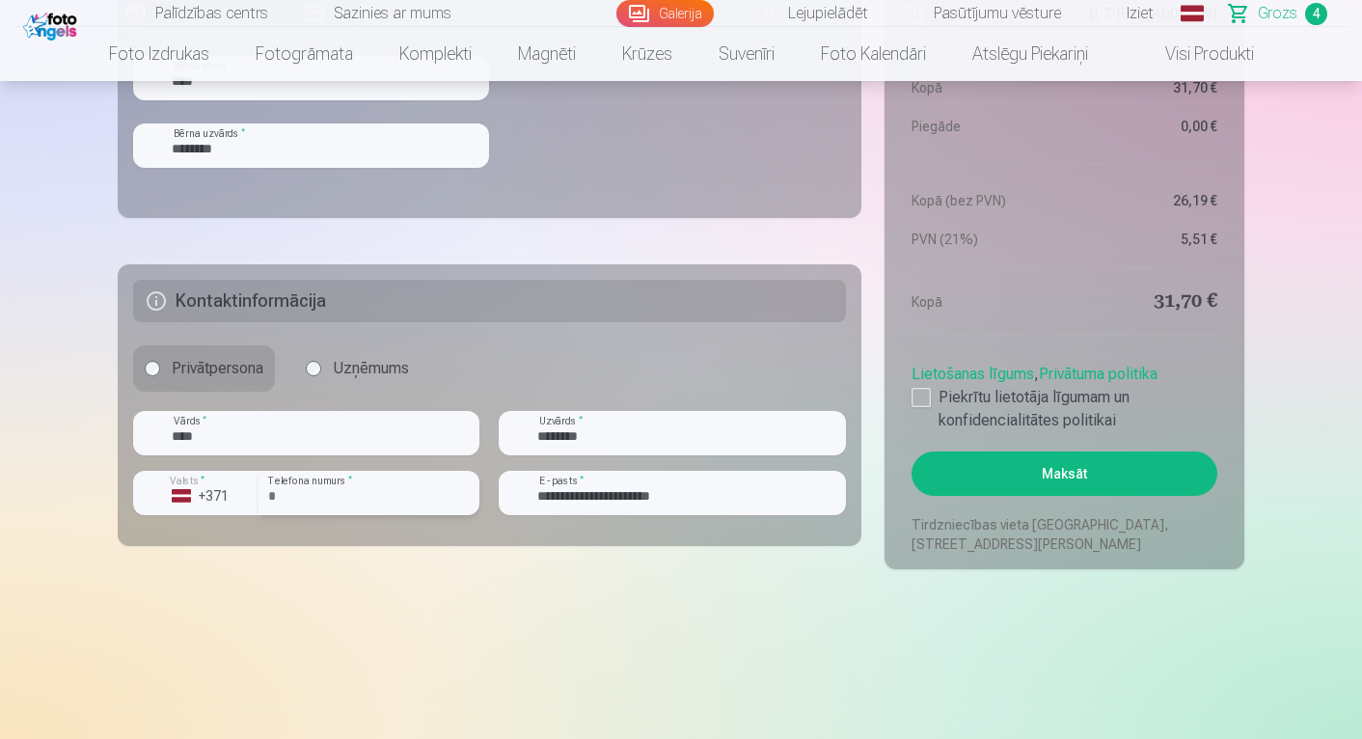
click at [349, 501] on input "number" at bounding box center [369, 493] width 221 height 44
type input "********"
click at [916, 394] on div at bounding box center [921, 397] width 19 height 19
click at [998, 476] on button "Maksāt" at bounding box center [1065, 474] width 306 height 44
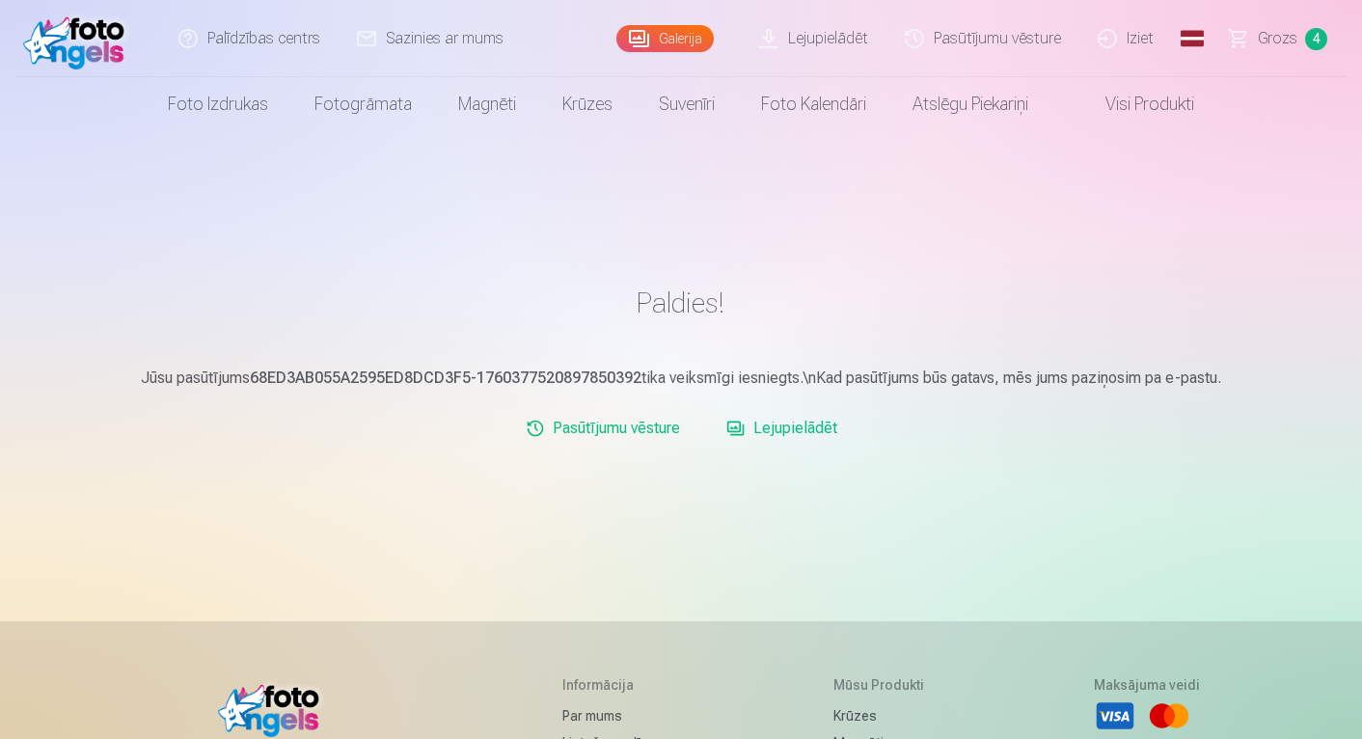
click at [264, 36] on link "Palīdzības centrs" at bounding box center [250, 38] width 179 height 77
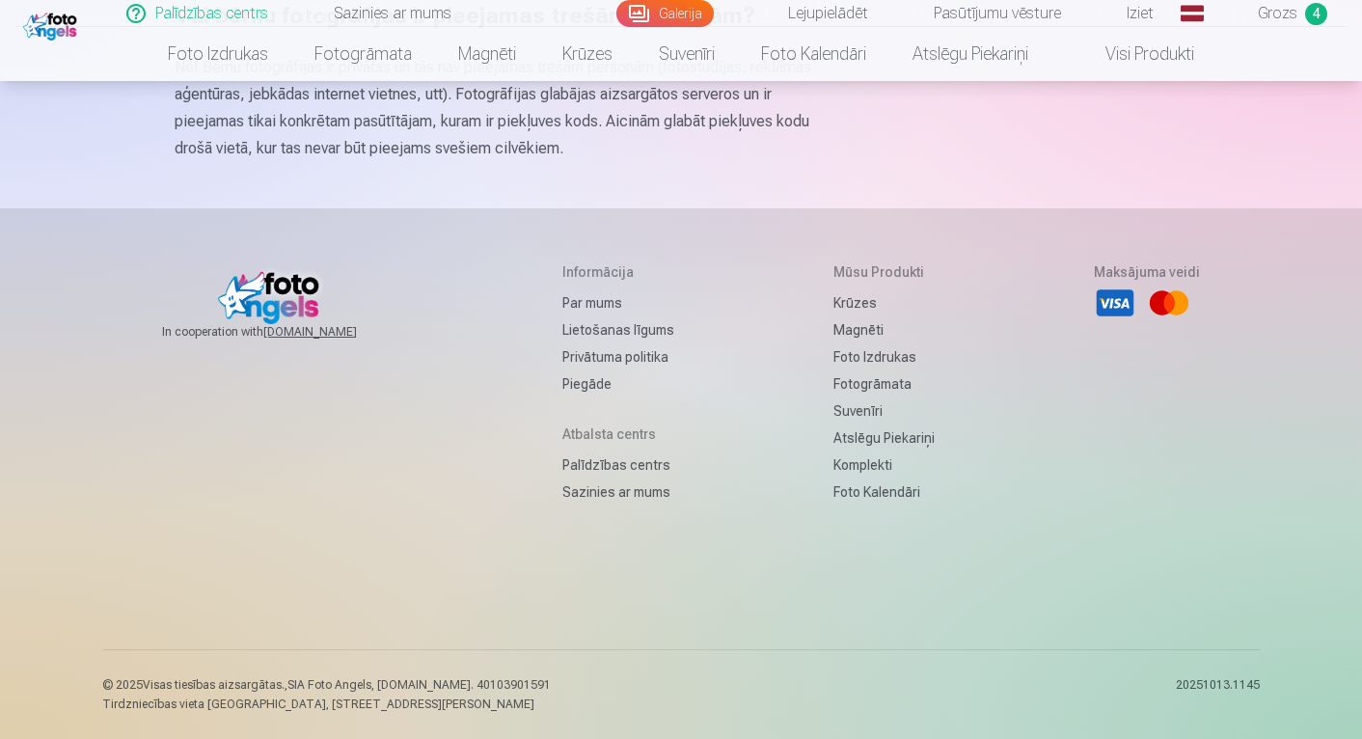
scroll to position [1344, 0]
